Goal: Entertainment & Leisure: Browse casually

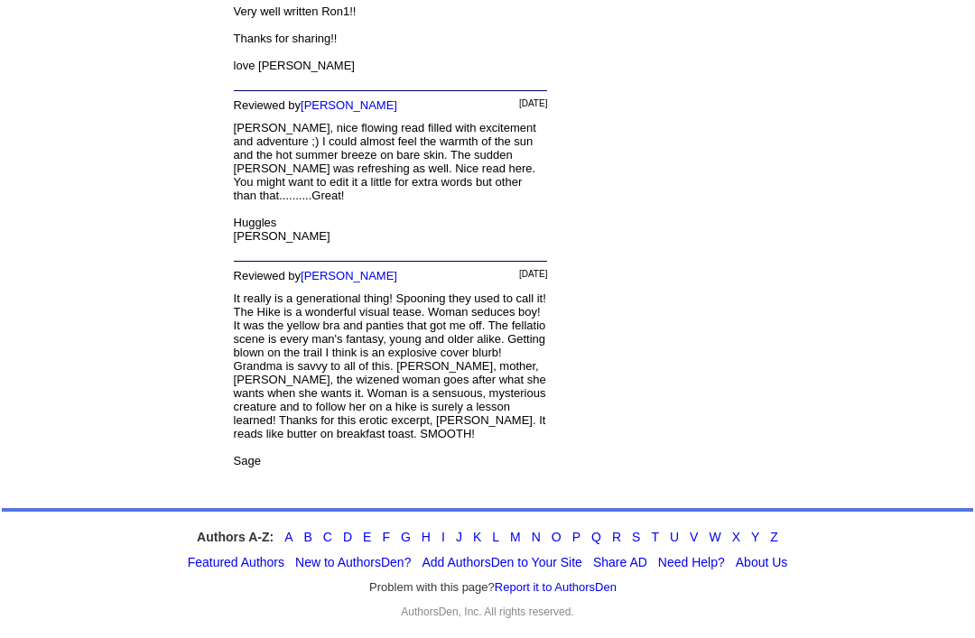
scroll to position [5869, 0]
click at [639, 544] on link "S" at bounding box center [636, 537] width 8 height 14
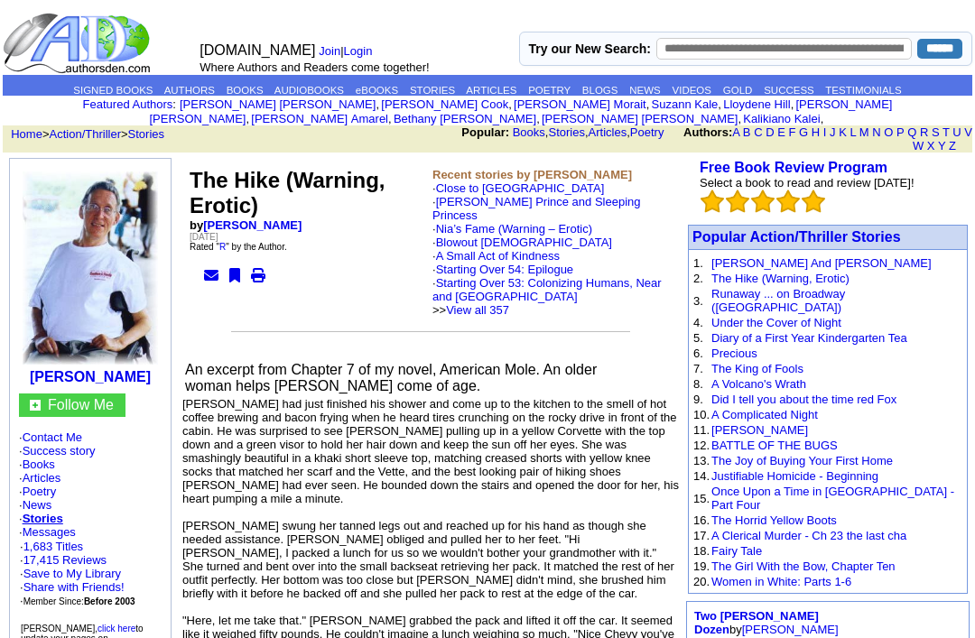
click at [537, 222] on link "Nia’s Fame (Warning – Erotic)" at bounding box center [514, 229] width 156 height 14
